Goal: Task Accomplishment & Management: Use online tool/utility

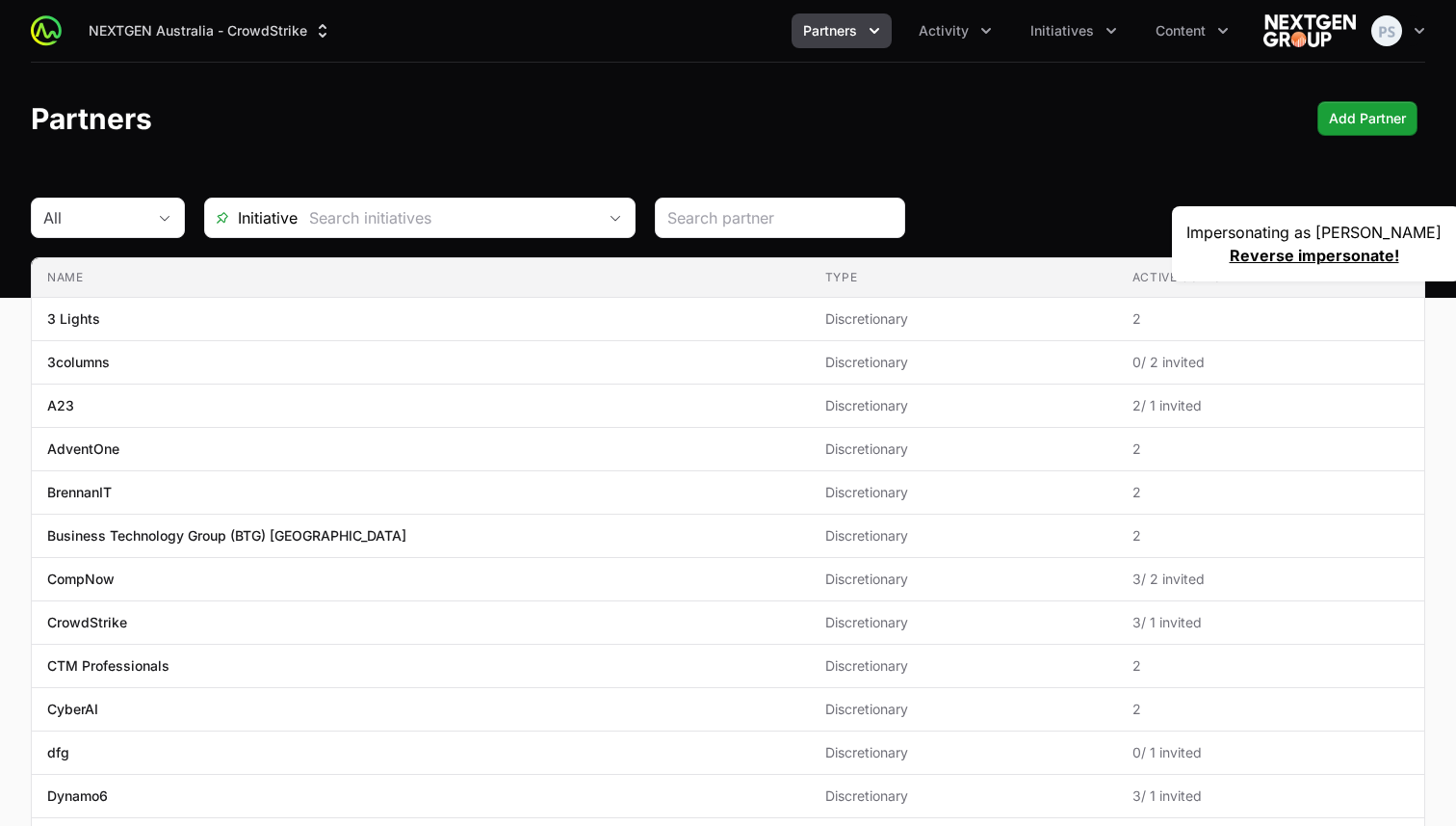
click at [877, 39] on icon "Partners menu" at bounding box center [874, 31] width 19 height 19
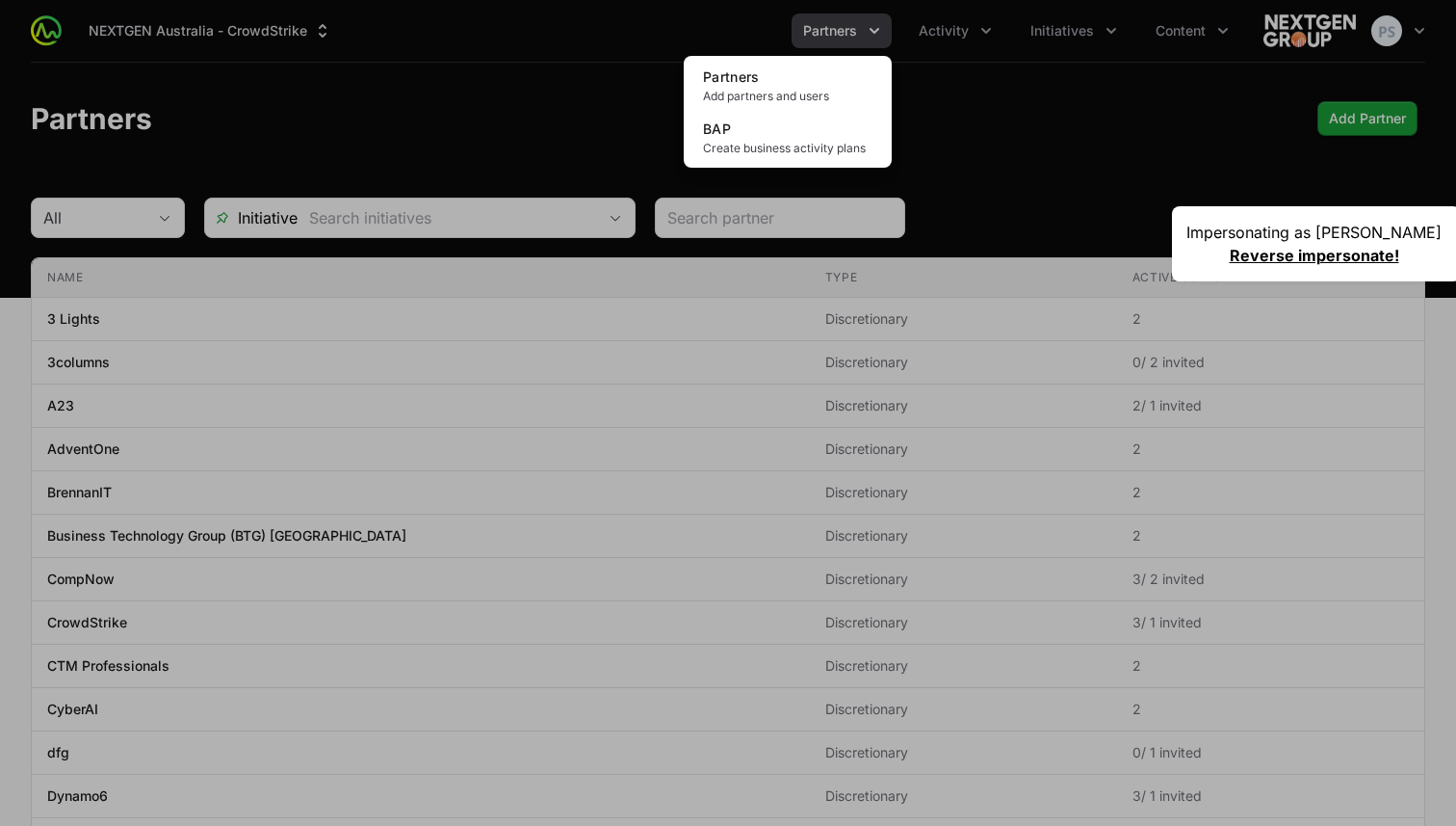
click at [957, 55] on div "Partners menu" at bounding box center [728, 413] width 1456 height 826
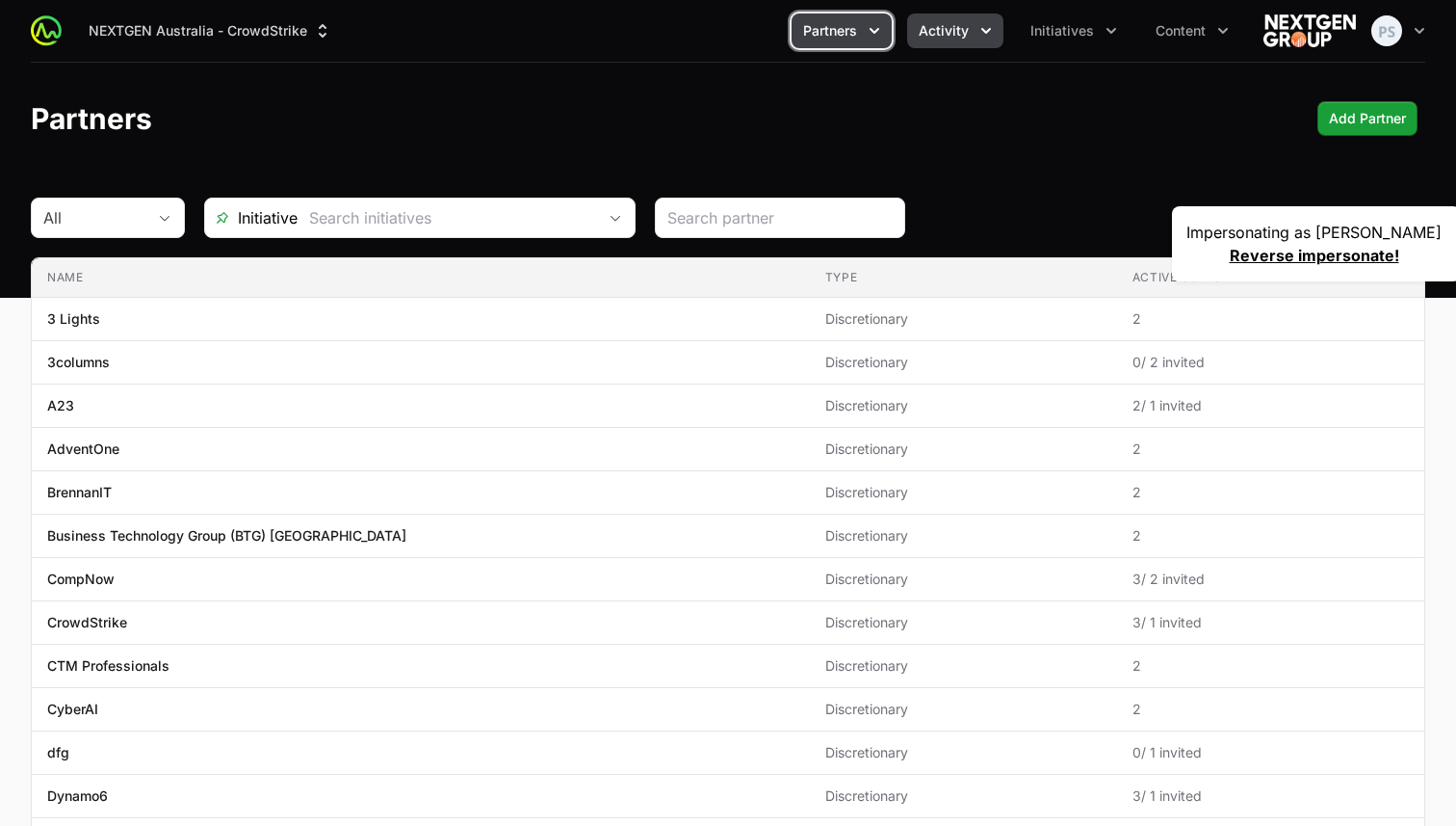
click at [960, 34] on span "Activity" at bounding box center [944, 31] width 50 height 19
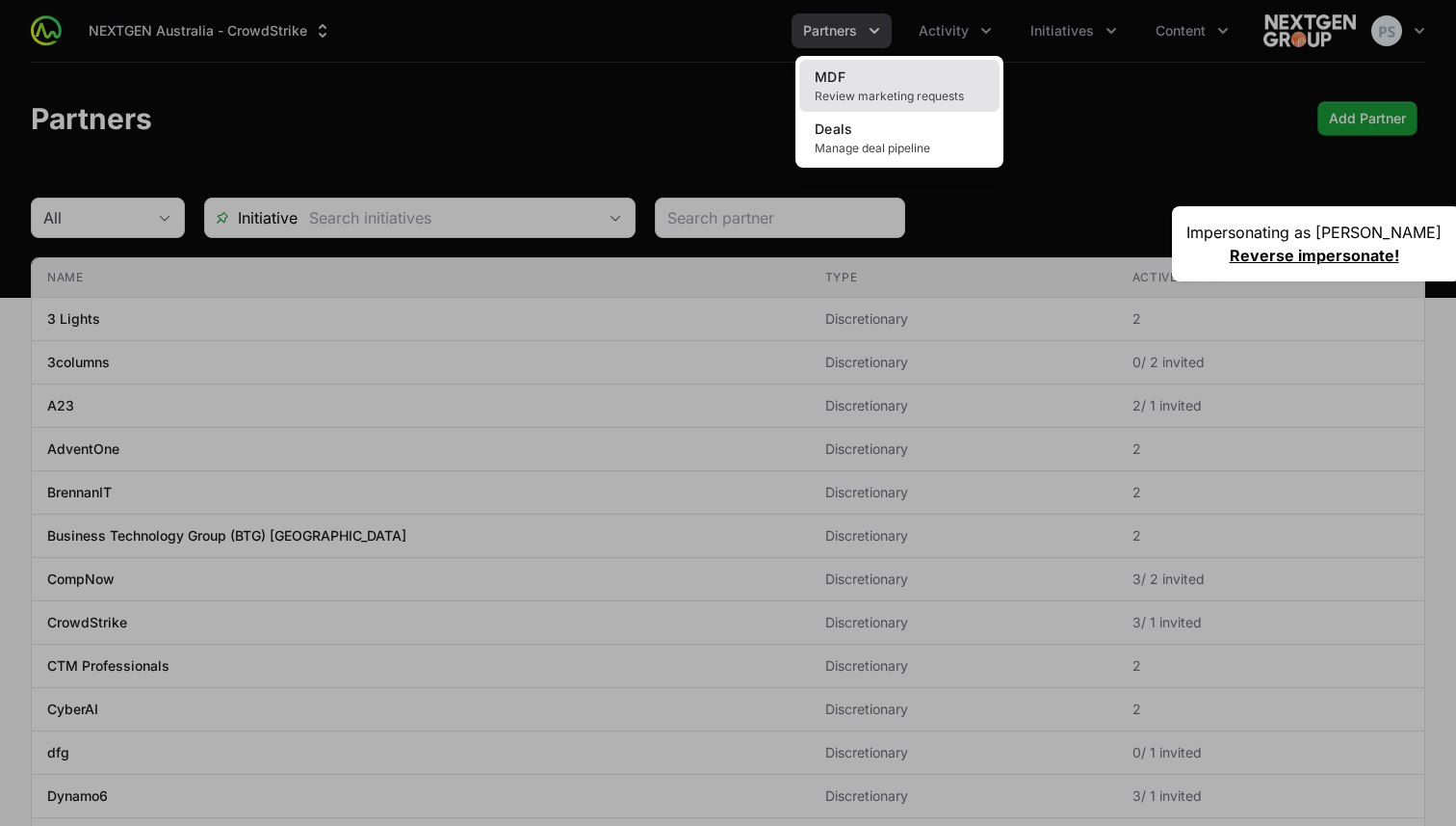
click at [942, 70] on link "MDF Review marketing requests" at bounding box center [899, 86] width 200 height 52
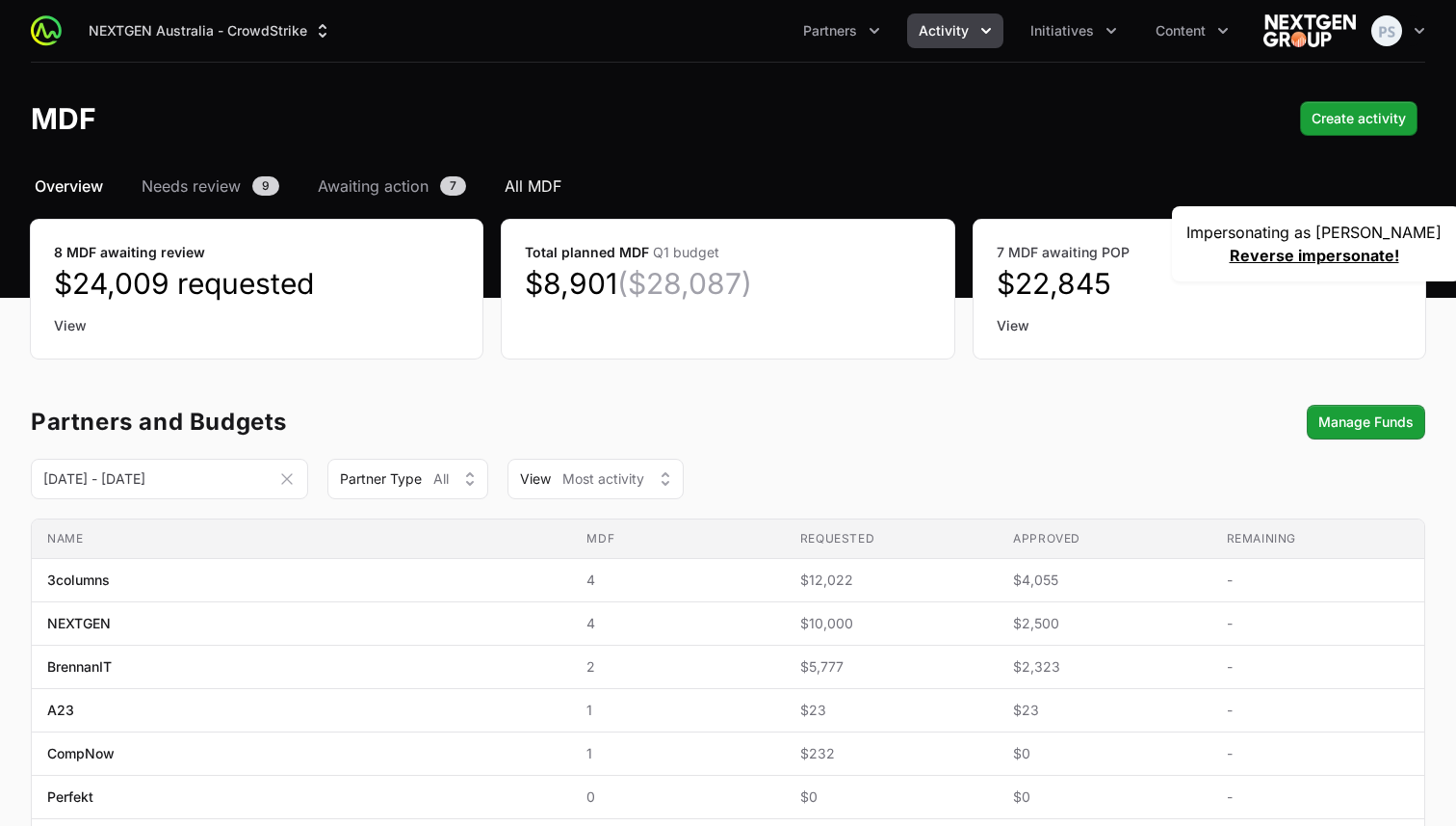
click at [529, 175] on span "All MDF" at bounding box center [533, 186] width 57 height 23
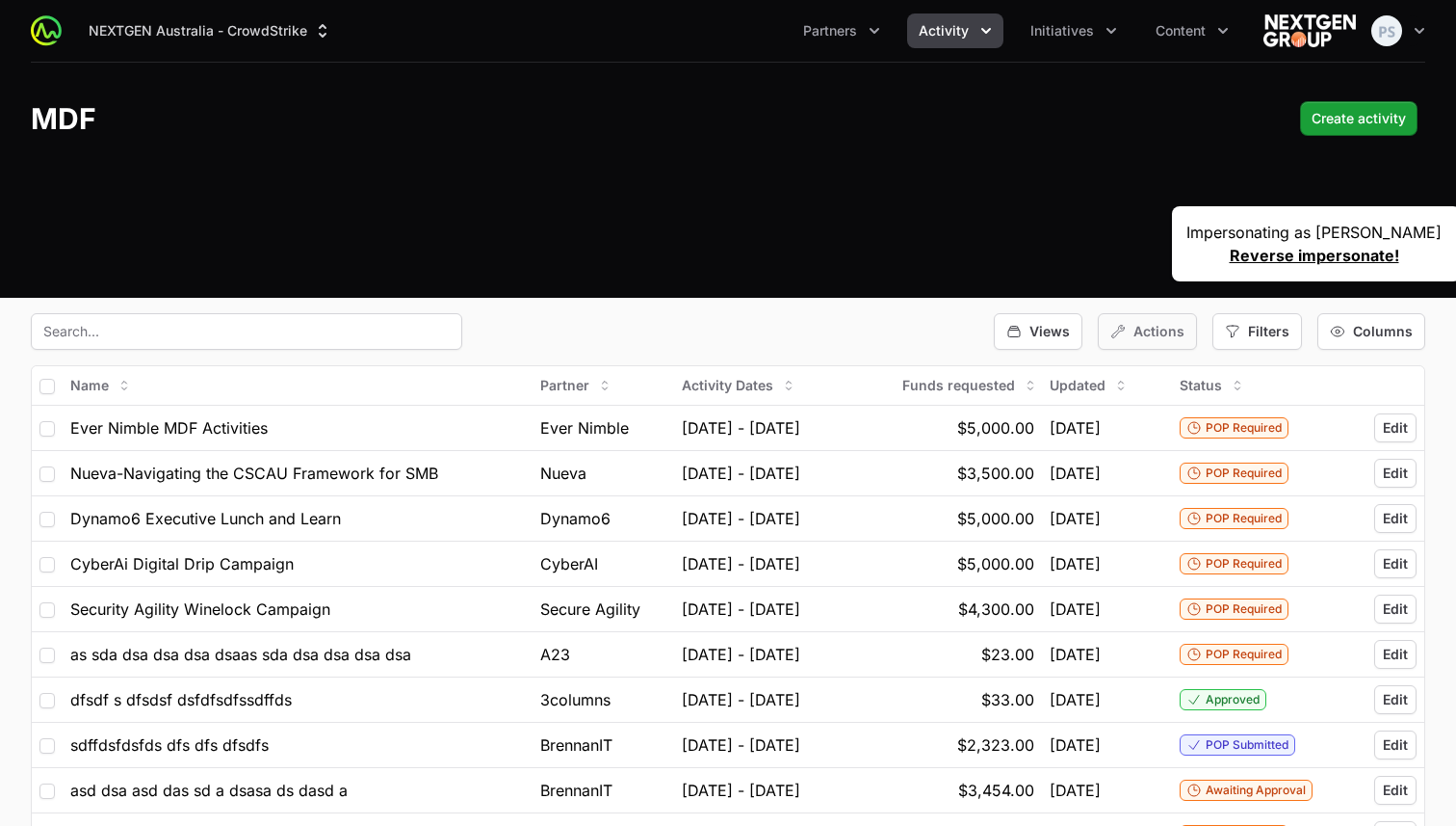
click at [1163, 341] on div "Actions" at bounding box center [1147, 332] width 100 height 37
click at [1165, 344] on div "Actions" at bounding box center [1147, 332] width 100 height 37
click at [1054, 339] on span "Views" at bounding box center [1050, 332] width 41 height 19
click at [1248, 328] on div "Filters" at bounding box center [1257, 332] width 90 height 37
click at [1245, 406] on button "Activity Type" at bounding box center [1282, 416] width 127 height 31
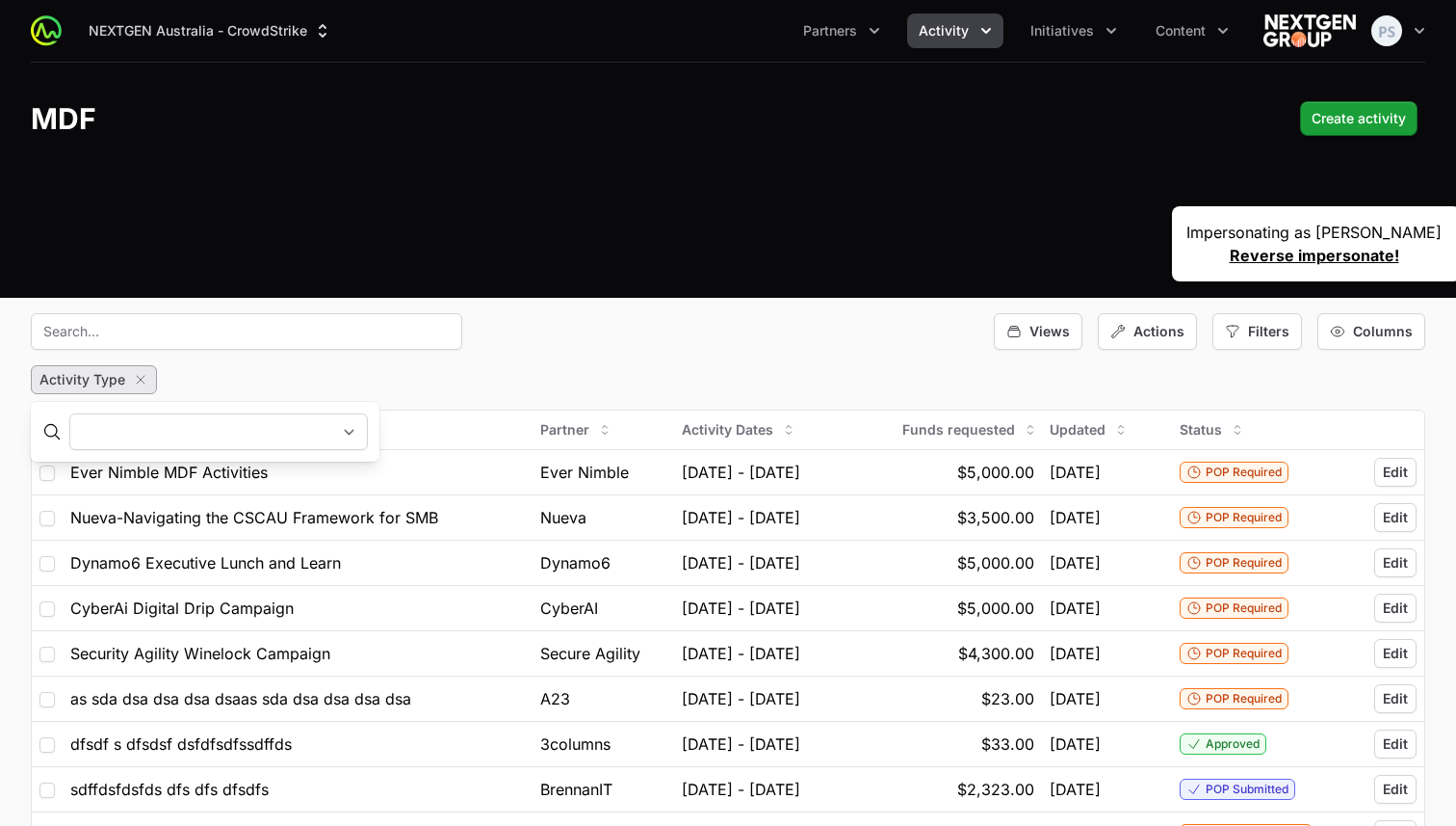
click at [343, 430] on select "Digital Drip Campaign Leadership Roundtable Other Lunch and learn Customer dinn…" at bounding box center [218, 431] width 299 height 37
select select "59"
click at [70, 413] on select "Digital Drip Campaign Leadership Roundtable Other Lunch and learn Customer dinn…" at bounding box center [218, 431] width 299 height 37
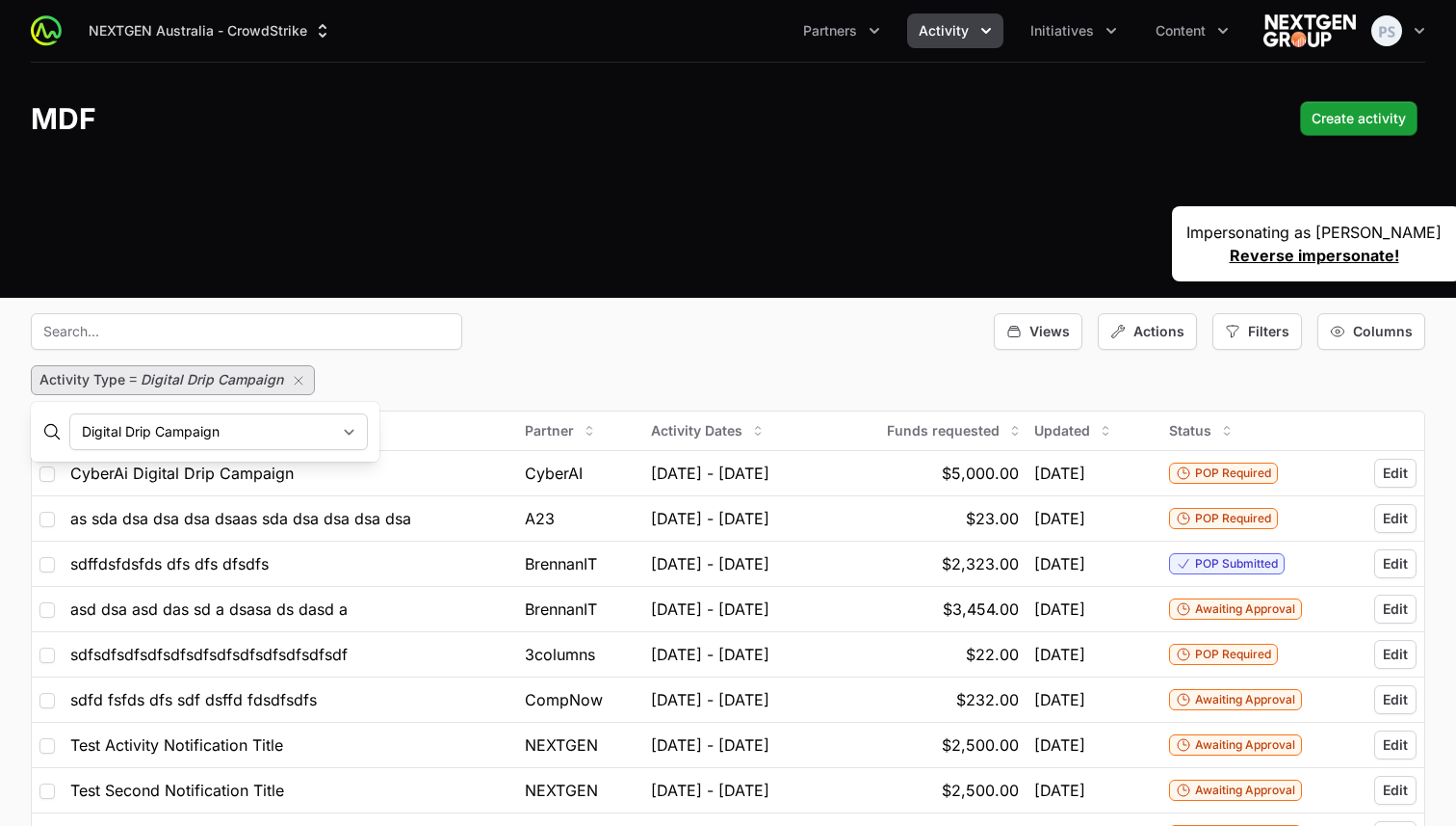
click at [400, 386] on div "Activity Type = Digital Drip Campaign" at bounding box center [728, 379] width 1394 height 30
click at [240, 386] on span "Digital Drip Campaign" at bounding box center [211, 378] width 142 height 16
click at [308, 428] on select "Digital Drip Campaign Leadership Roundtable Other Lunch and learn Customer dinn…" at bounding box center [218, 431] width 299 height 37
select select "60"
click at [70, 413] on select "Digital Drip Campaign Leadership Roundtable Other Lunch and learn Customer dinn…" at bounding box center [218, 431] width 299 height 37
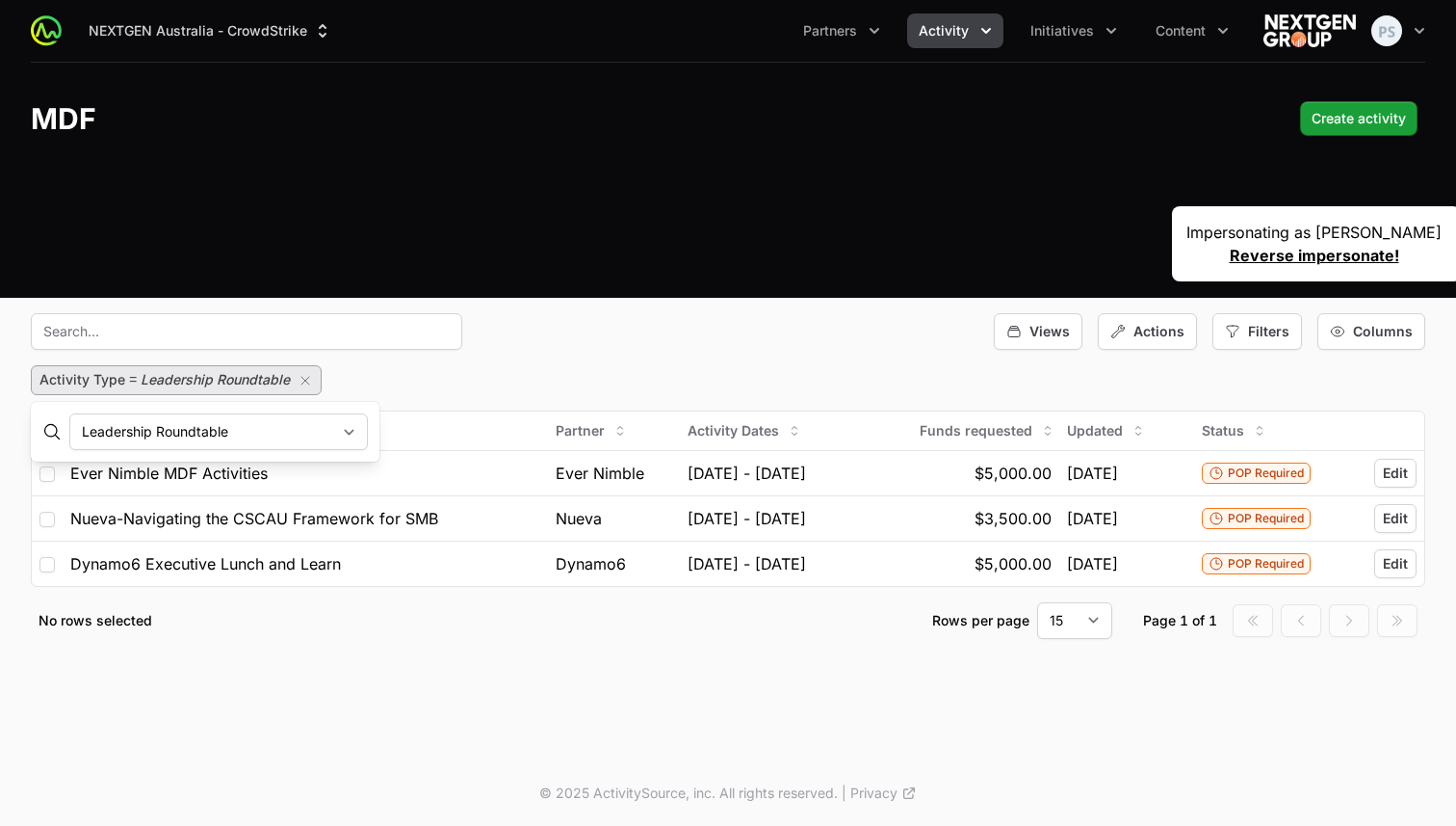
click at [402, 390] on div "Activity Type = Leadership Roundtable" at bounding box center [728, 379] width 1394 height 30
click at [1239, 338] on icon "button" at bounding box center [1233, 332] width 15 height 15
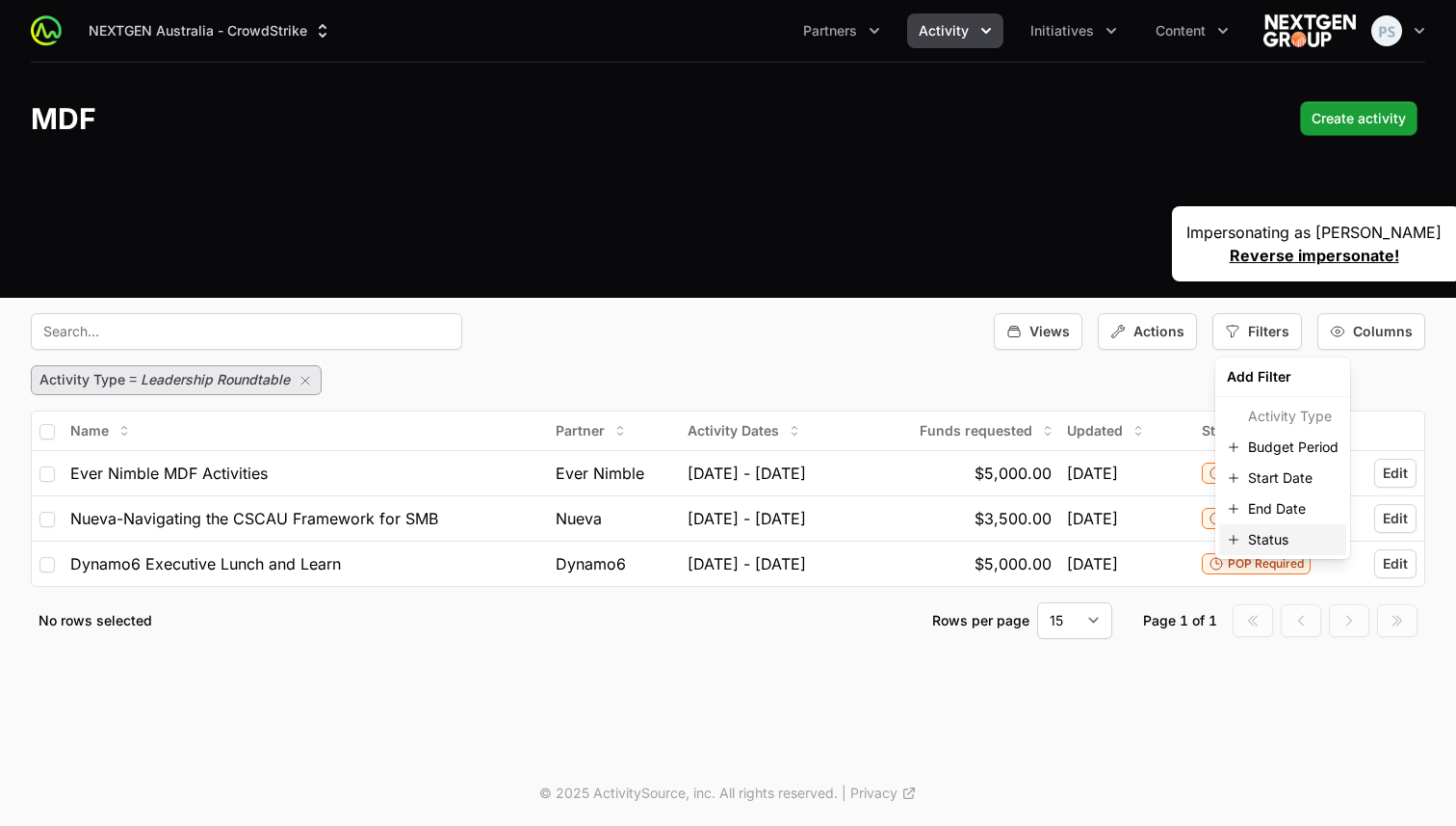
click at [1265, 543] on span "Status" at bounding box center [1268, 540] width 41 height 19
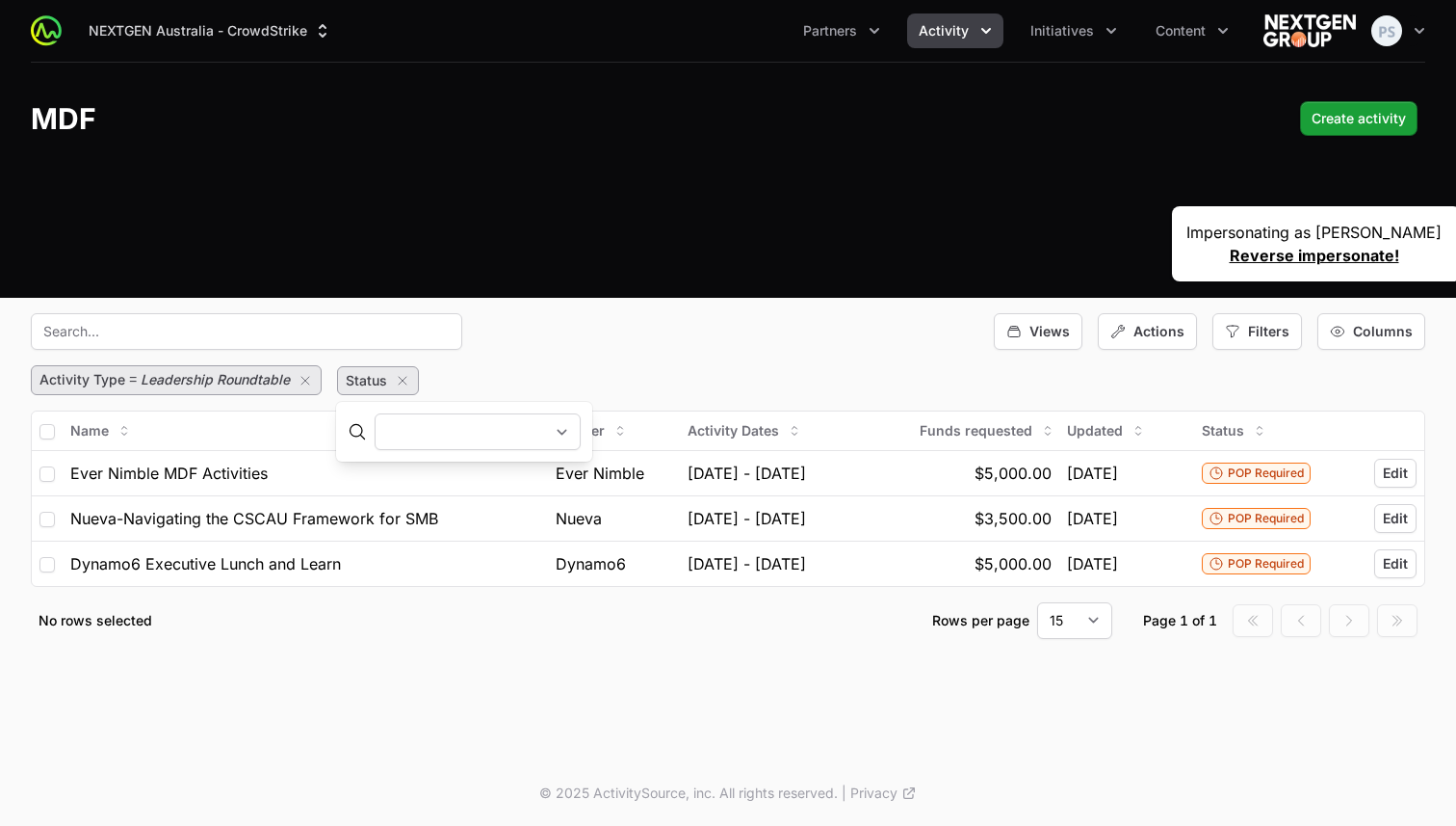
click at [532, 440] on select "Awaiting Approval Approved In Progress POP Required POP Submitted POP Approved …" at bounding box center [477, 431] width 206 height 37
select select "Approved"
click at [374, 413] on select "Awaiting Approval Approved In Progress POP Required POP Submitted POP Approved …" at bounding box center [477, 431] width 206 height 37
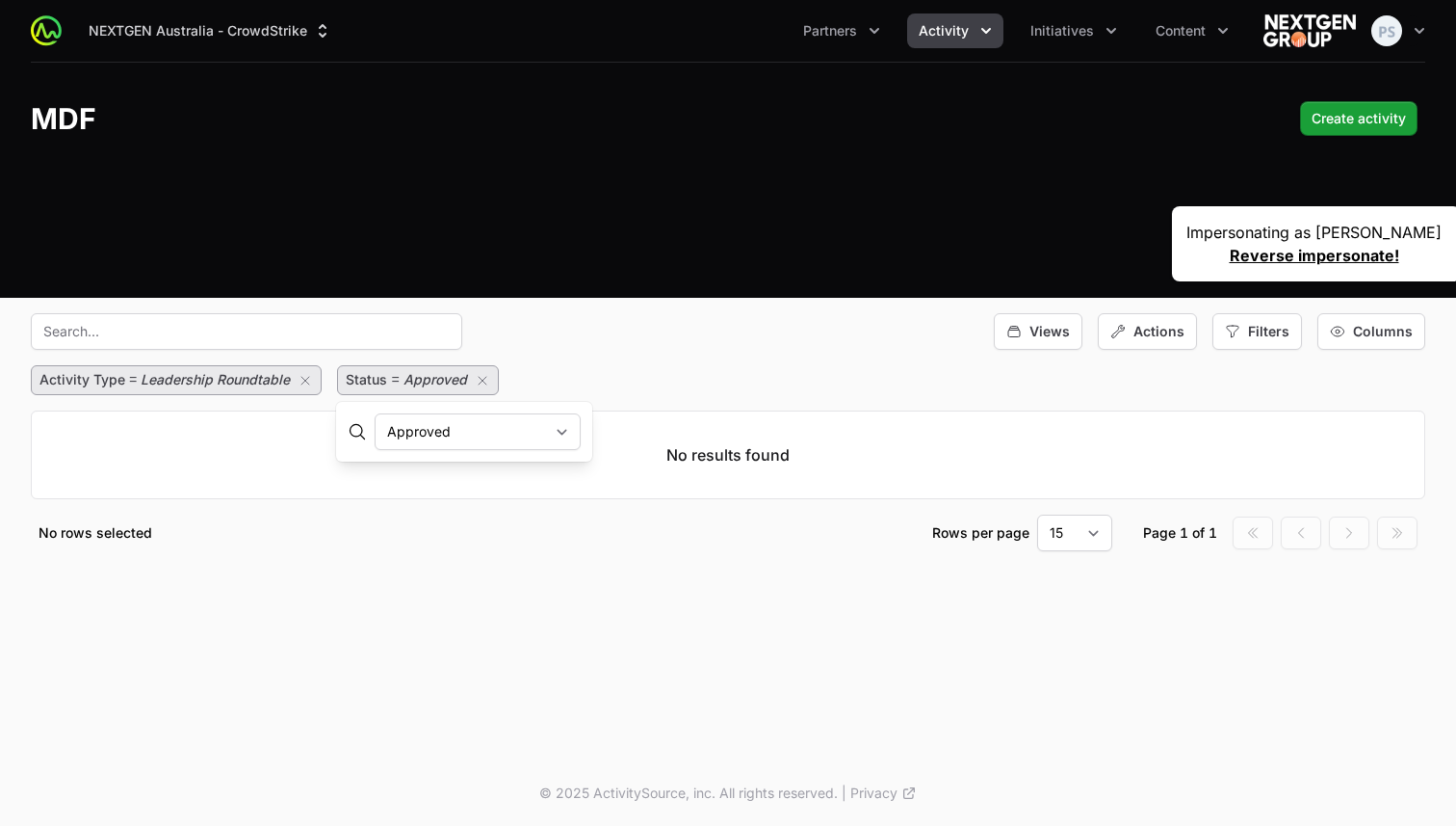
click at [604, 384] on div "Activity Type = Leadership Roundtable Status = Approved" at bounding box center [728, 379] width 1394 height 30
click at [479, 378] on icon "button" at bounding box center [482, 380] width 8 height 8
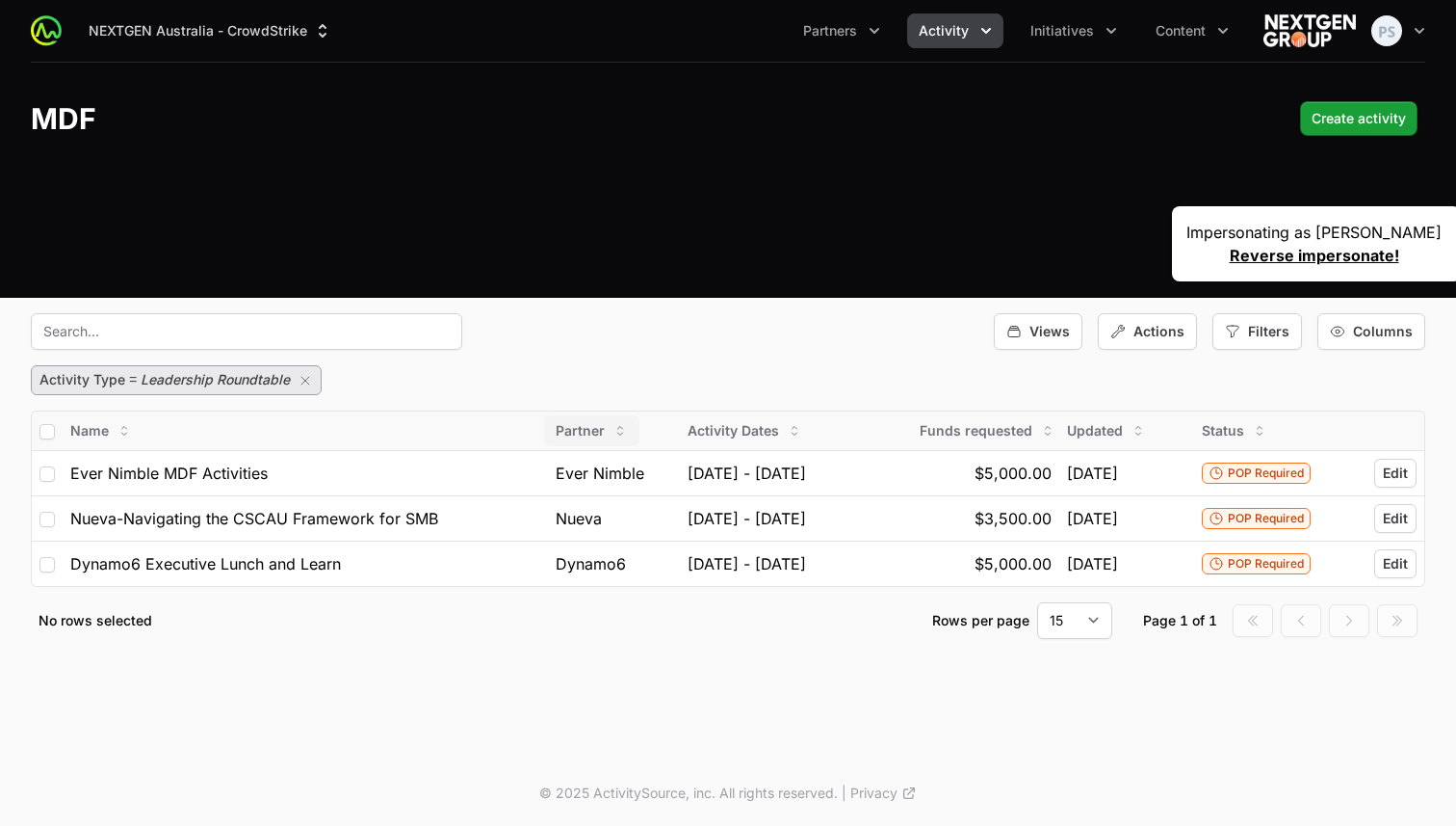
click at [556, 421] on span "Partner" at bounding box center [580, 430] width 49 height 19
click at [548, 458] on button "Asc" at bounding box center [551, 472] width 85 height 31
click at [1259, 341] on div "Filters" at bounding box center [1257, 332] width 90 height 37
click at [1163, 373] on div "Activity Type = Leadership Roundtable" at bounding box center [728, 379] width 1394 height 30
click at [1365, 343] on div "Columns" at bounding box center [1372, 332] width 108 height 37
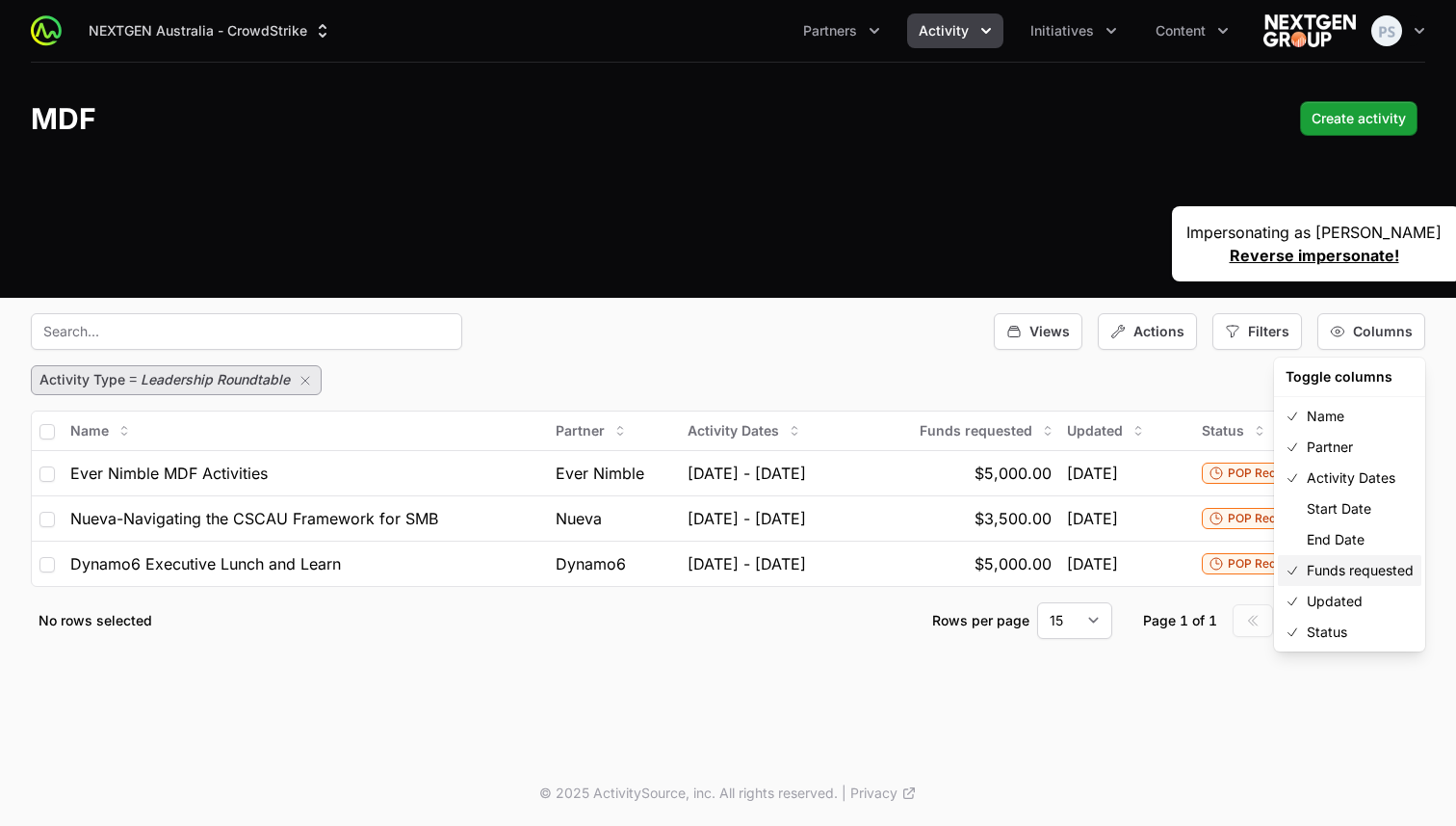
click at [1354, 566] on span "Funds requested" at bounding box center [1360, 571] width 107 height 19
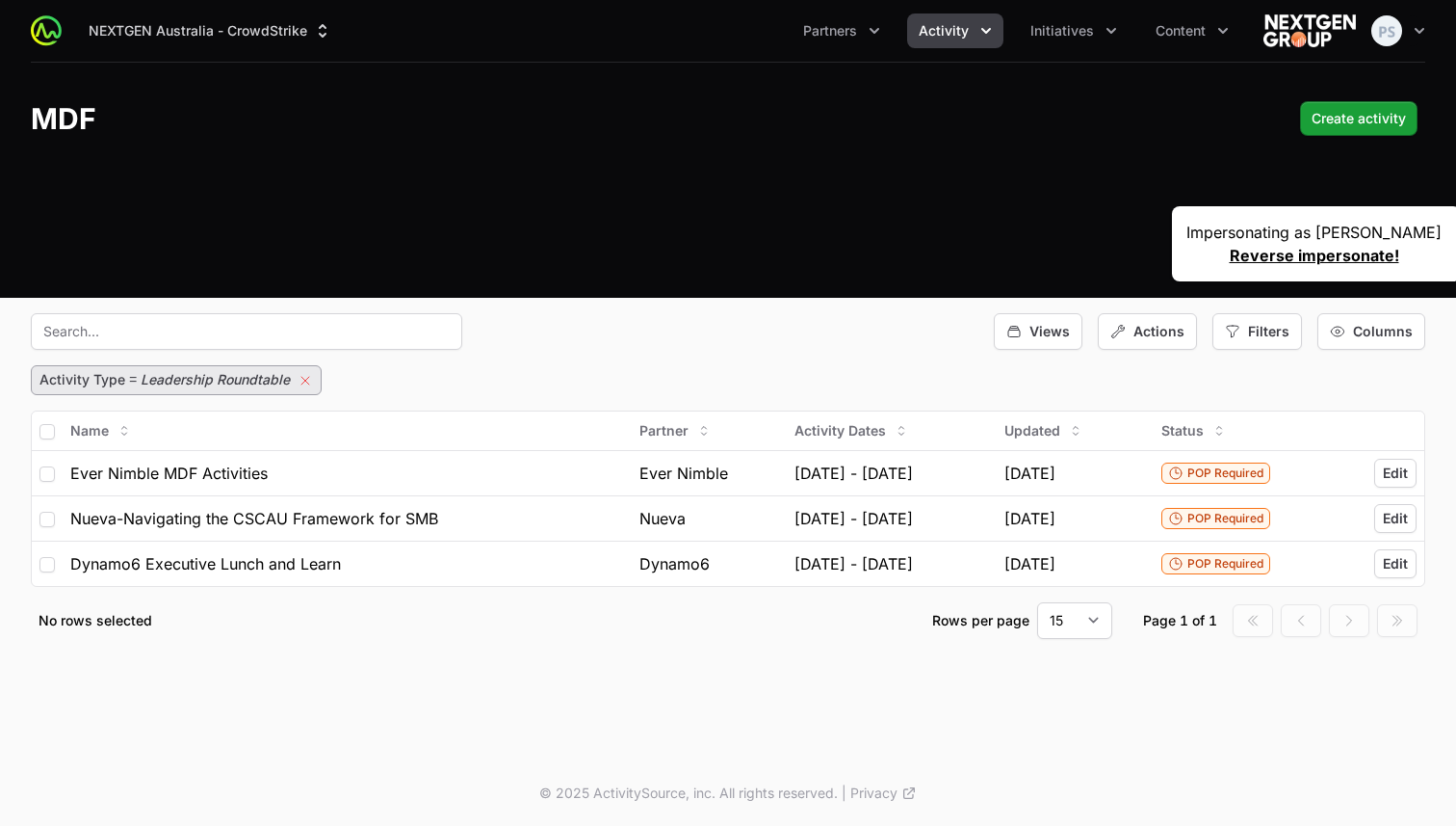
click at [301, 380] on icon "button" at bounding box center [306, 380] width 15 height 15
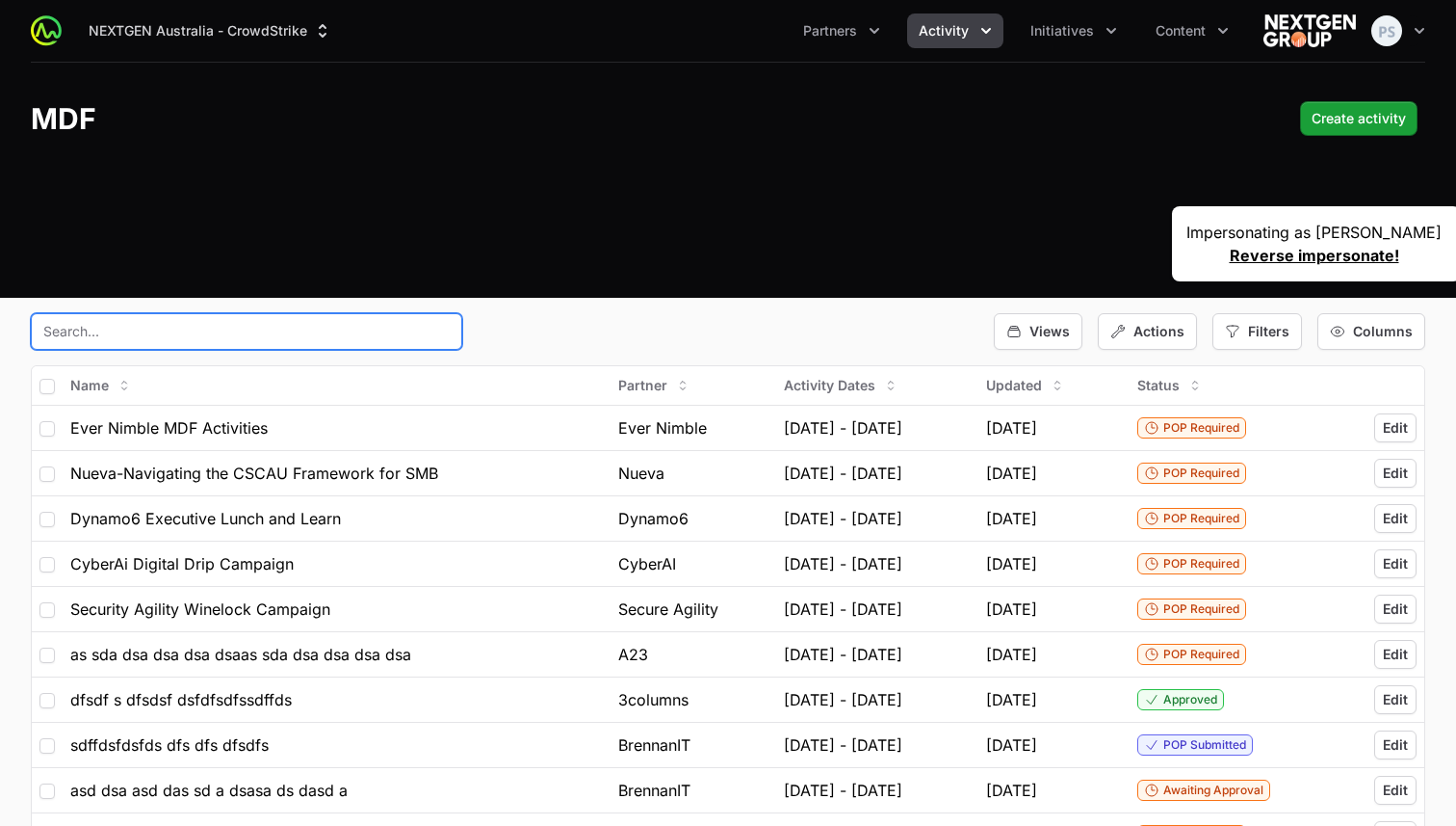
click at [275, 332] on input "text" at bounding box center [247, 332] width 431 height 37
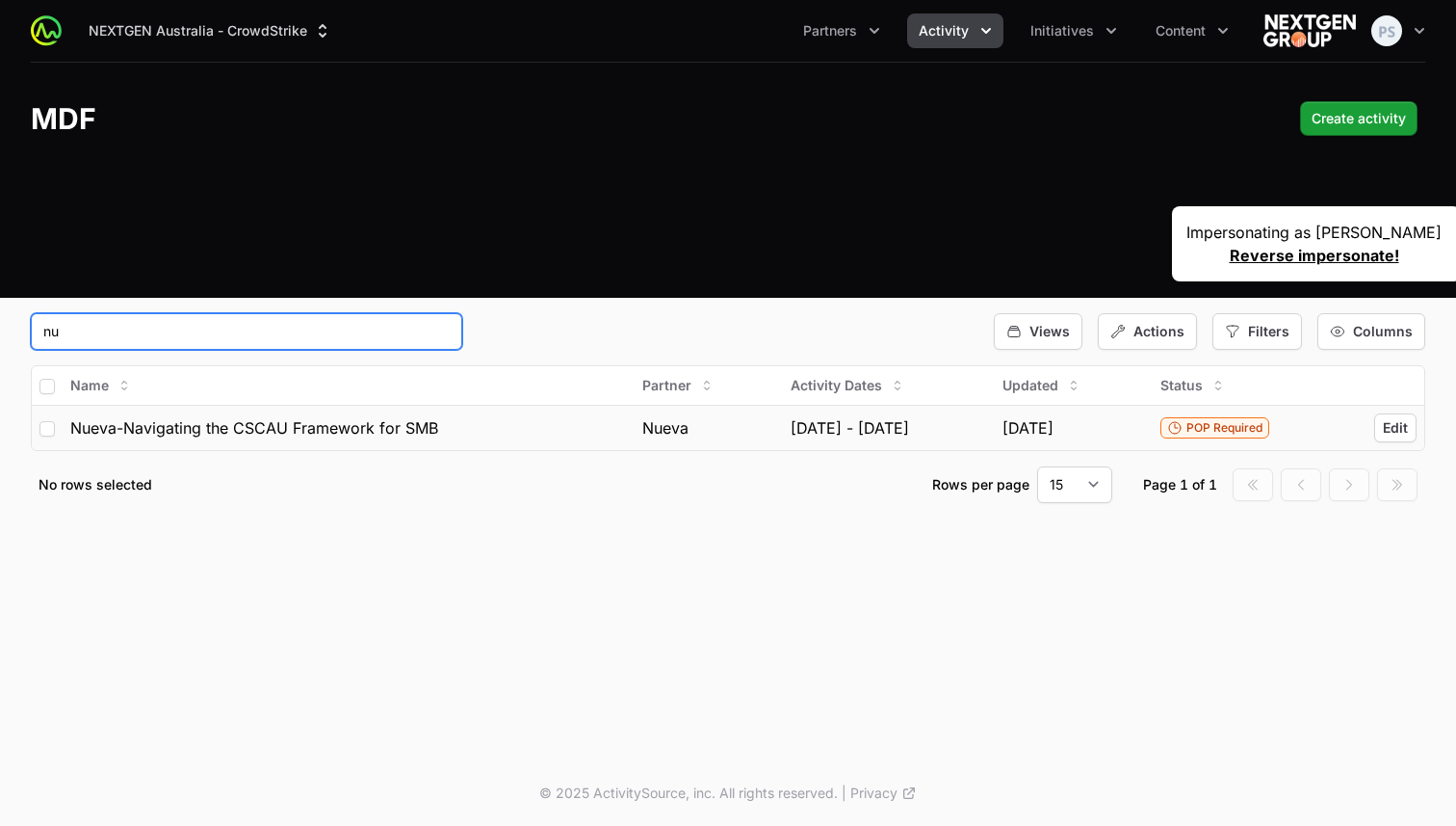
type input "nu"
click at [250, 443] on td "Nueva-Navigating the CSCAU Framework for SMB" at bounding box center [349, 427] width 572 height 45
click at [1393, 426] on span "Edit" at bounding box center [1395, 428] width 25 height 19
